Goal: Navigation & Orientation: Find specific page/section

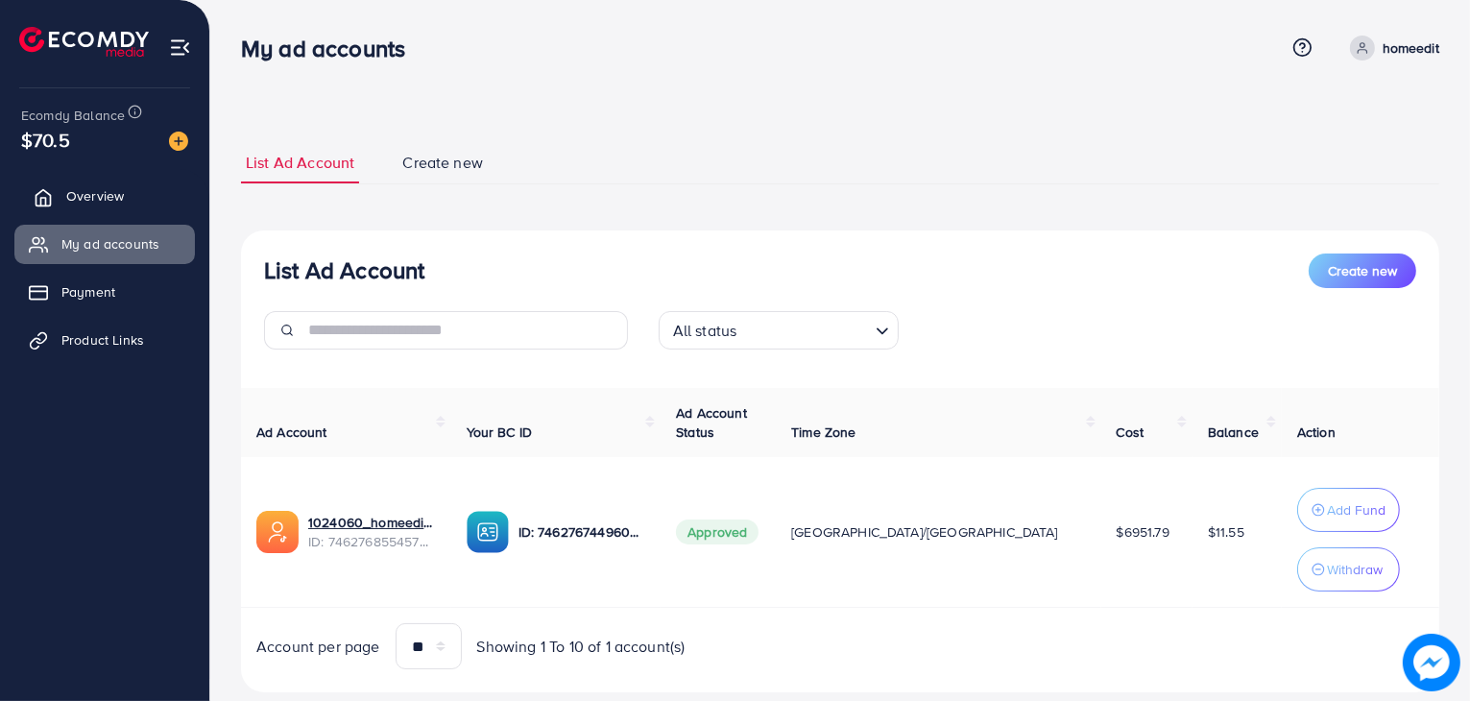
click at [109, 206] on link "Overview" at bounding box center [104, 196] width 181 height 38
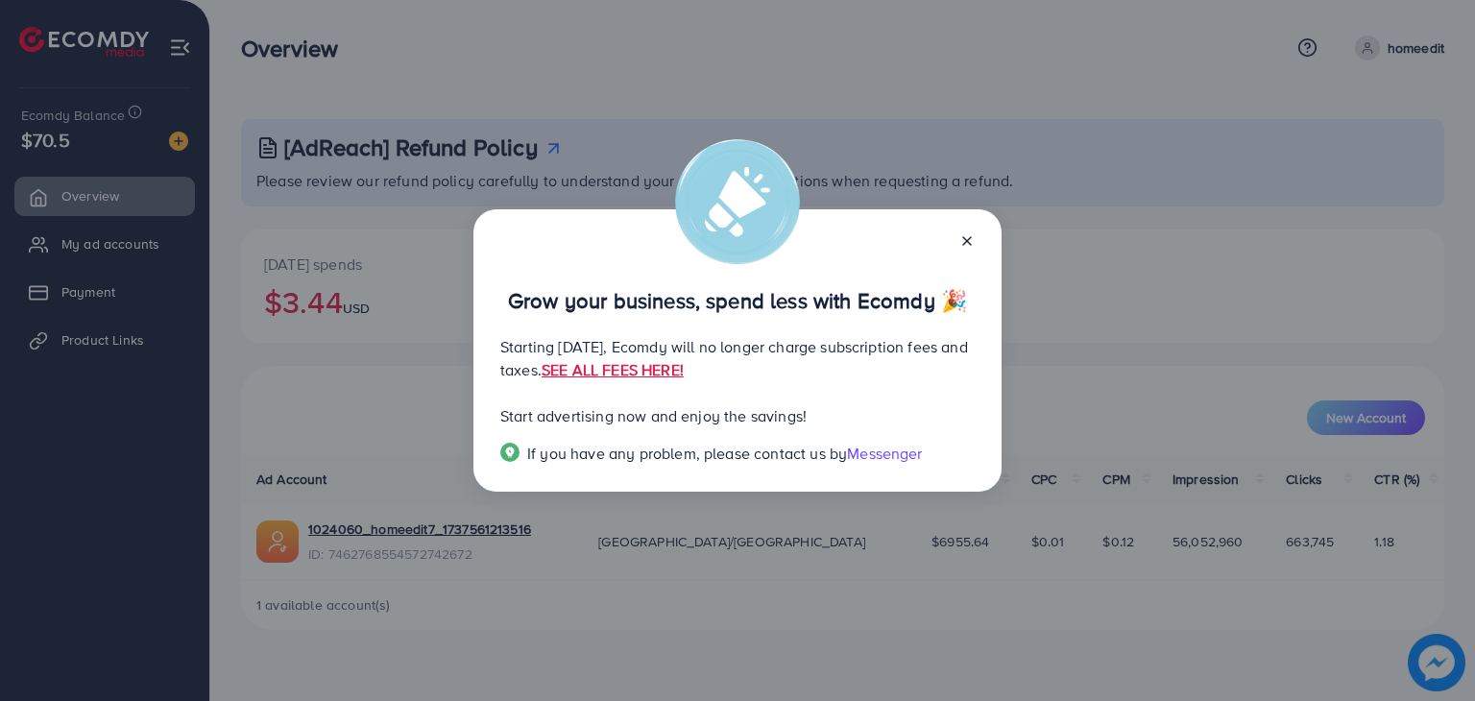
click at [962, 244] on icon at bounding box center [966, 240] width 15 height 15
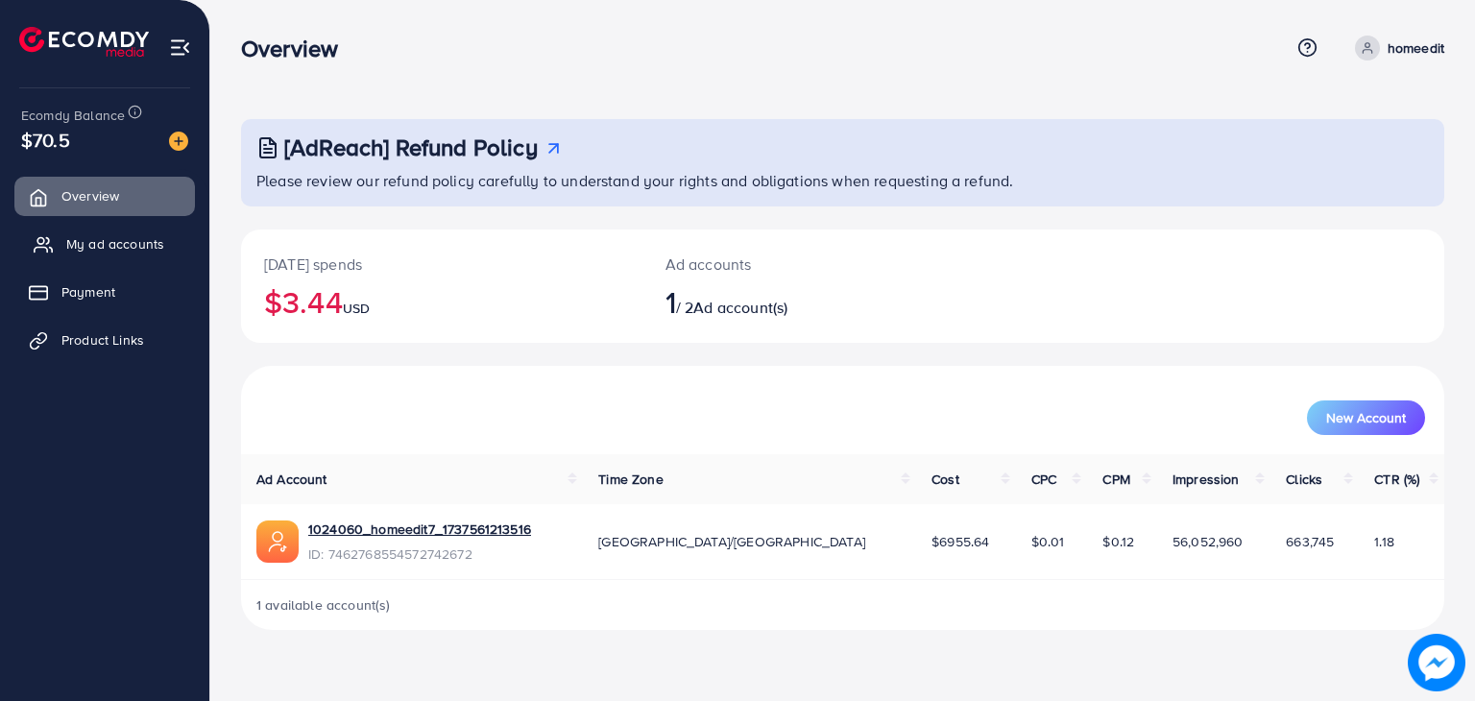
click at [84, 237] on span "My ad accounts" at bounding box center [115, 243] width 98 height 19
